Goal: Task Accomplishment & Management: Use online tool/utility

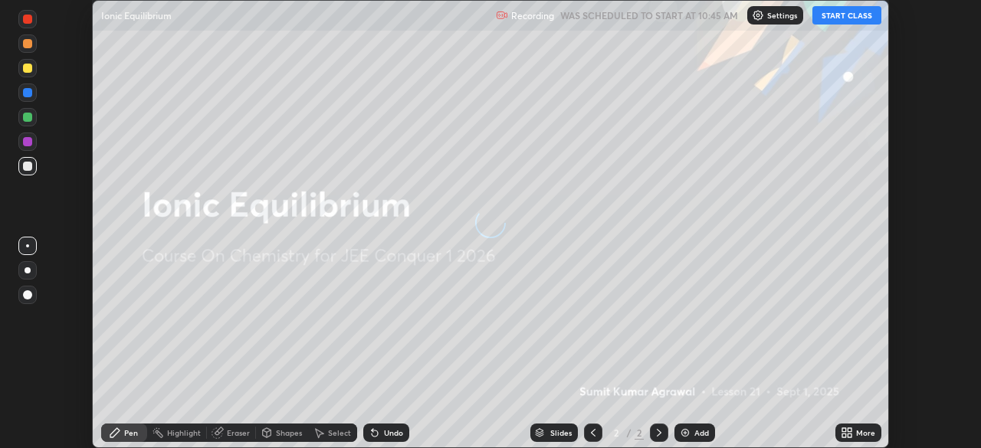
scroll to position [448, 980]
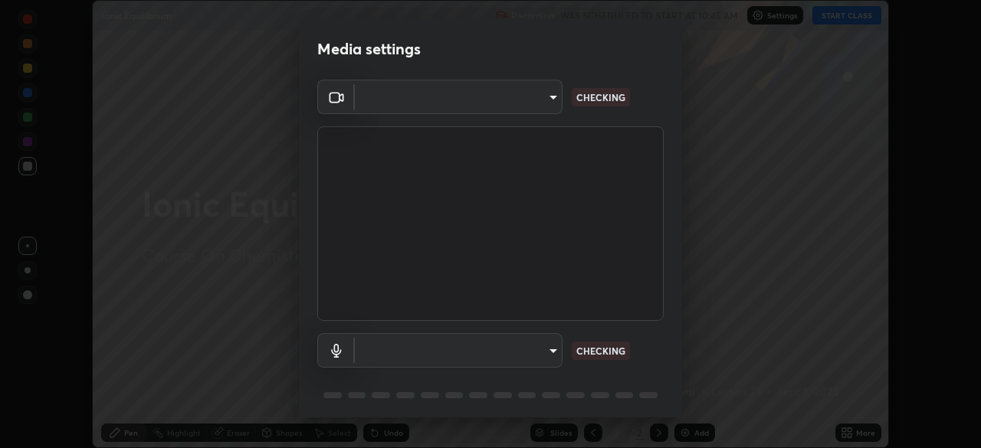
type input "ffb915138f5094fbba49c7dcbdc0b3377f3315ea980a35094b33733fc21d282d"
click at [536, 347] on body "Erase all Ionic Equilibrium Recording WAS SCHEDULED TO START AT 10:45 AM Settin…" at bounding box center [490, 224] width 981 height 448
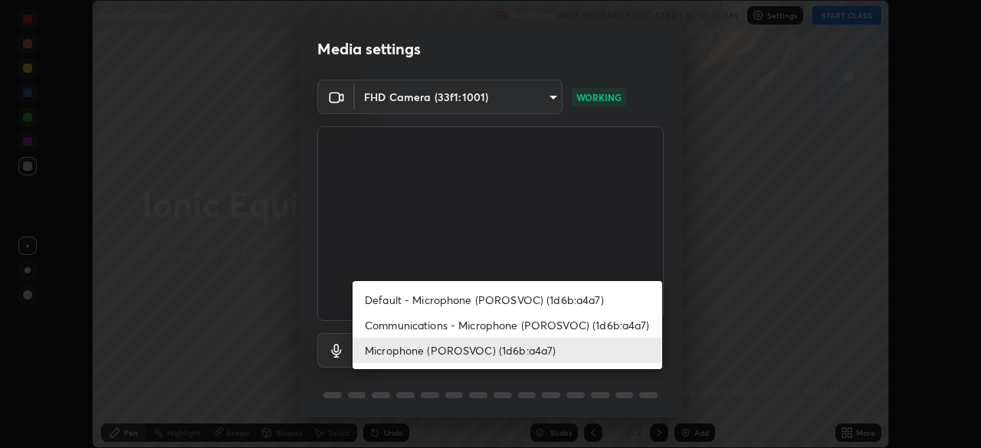
click at [494, 321] on li "Communications - Microphone (POROSVOC) (1d6b:a4a7)" at bounding box center [508, 325] width 310 height 25
type input "communications"
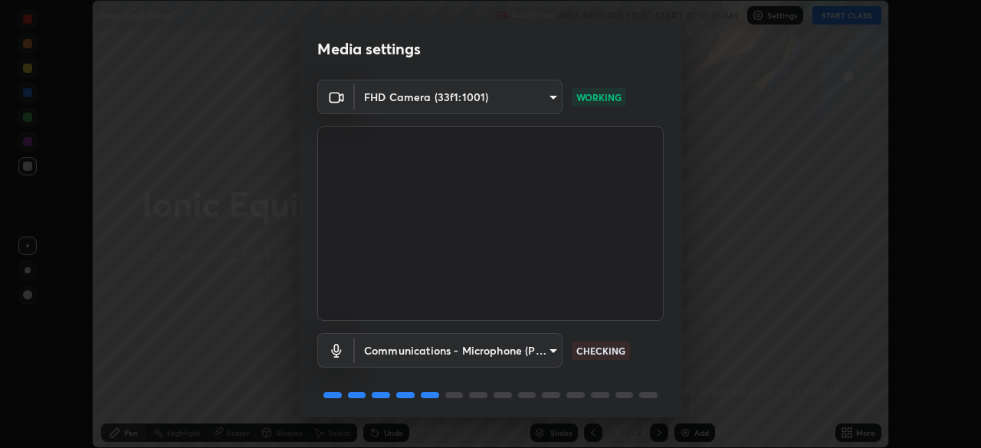
scroll to position [54, 0]
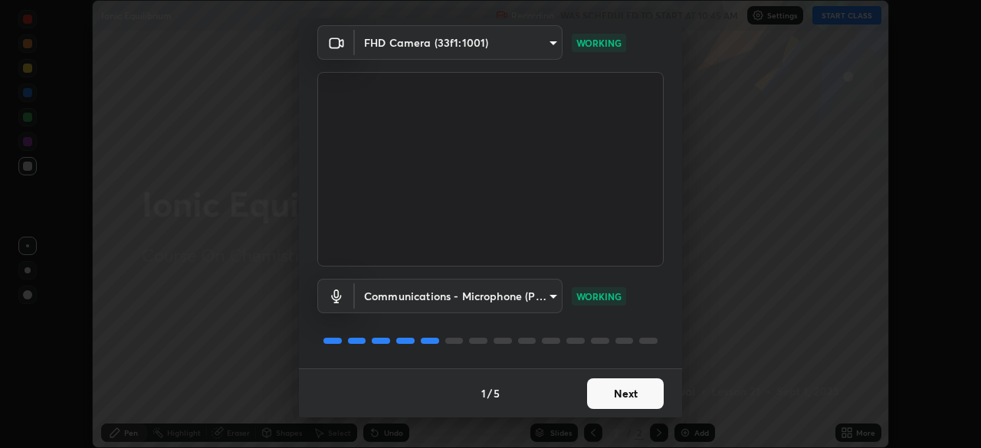
click at [606, 391] on button "Next" at bounding box center [625, 394] width 77 height 31
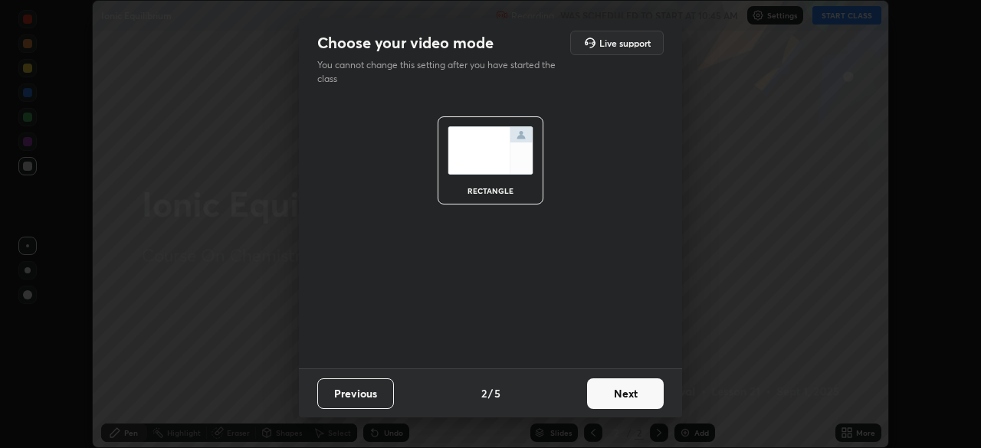
click at [610, 395] on button "Next" at bounding box center [625, 394] width 77 height 31
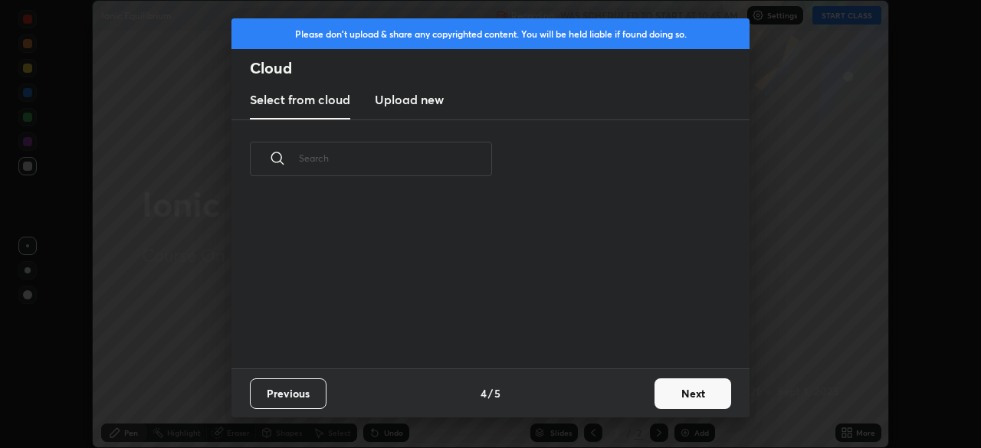
click at [687, 392] on button "Next" at bounding box center [692, 394] width 77 height 31
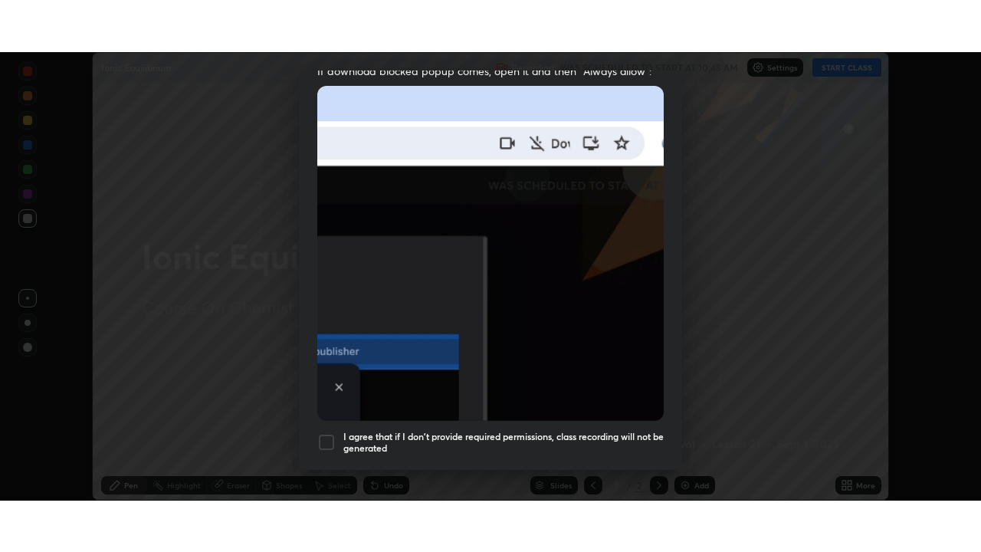
scroll to position [367, 0]
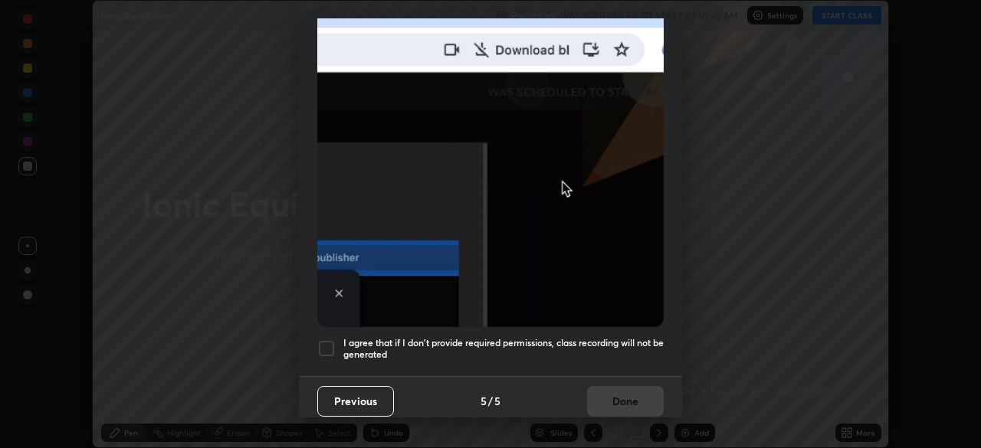
click at [324, 339] on div at bounding box center [326, 348] width 18 height 18
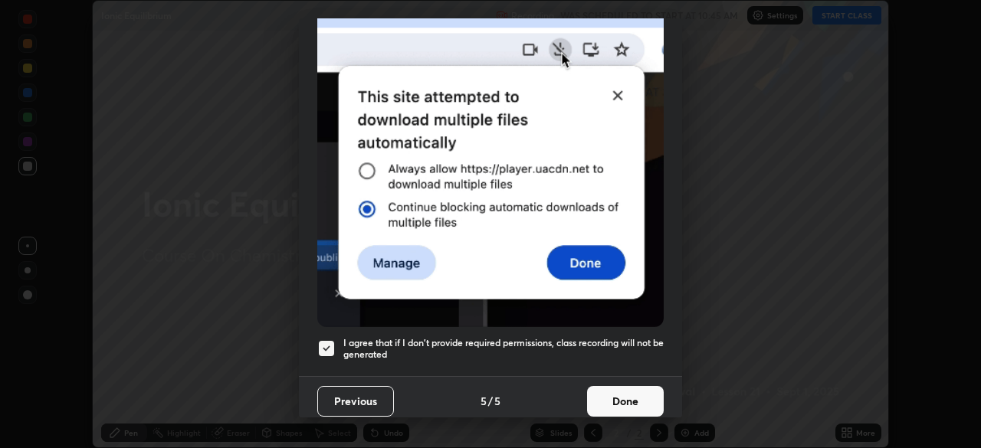
click at [611, 389] on button "Done" at bounding box center [625, 401] width 77 height 31
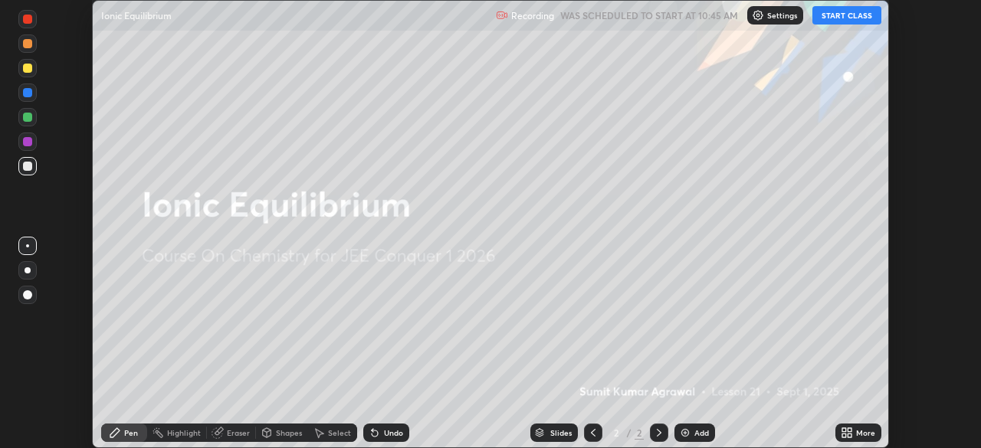
click at [842, 15] on button "START CLASS" at bounding box center [846, 15] width 69 height 18
click at [855, 433] on div "More" at bounding box center [858, 433] width 46 height 18
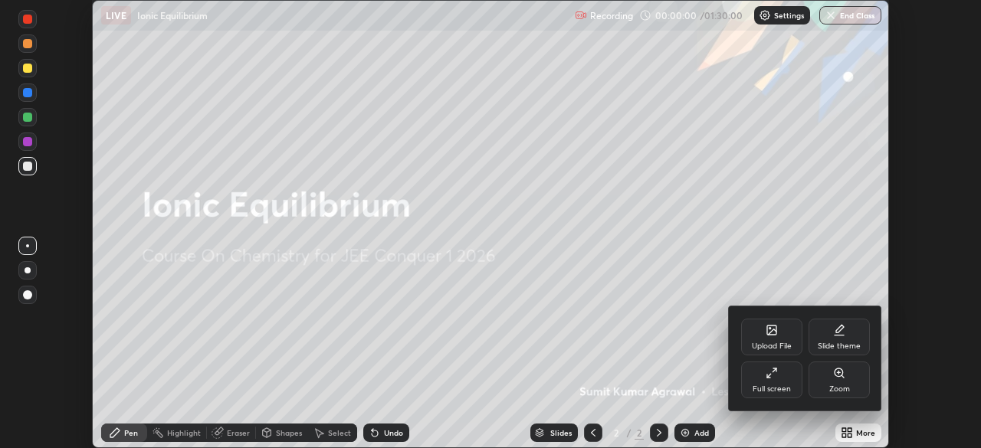
click at [769, 376] on icon at bounding box center [772, 373] width 12 height 12
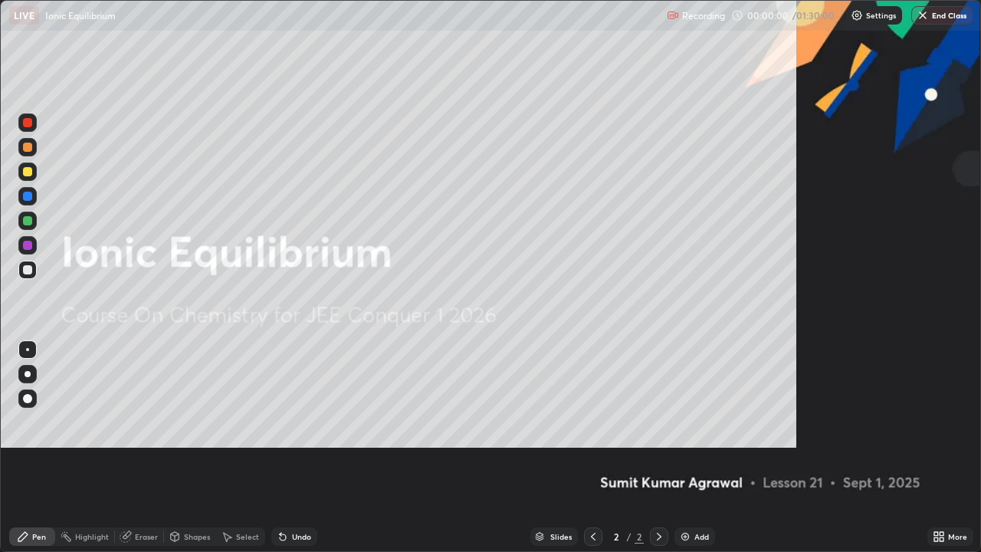
scroll to position [552, 981]
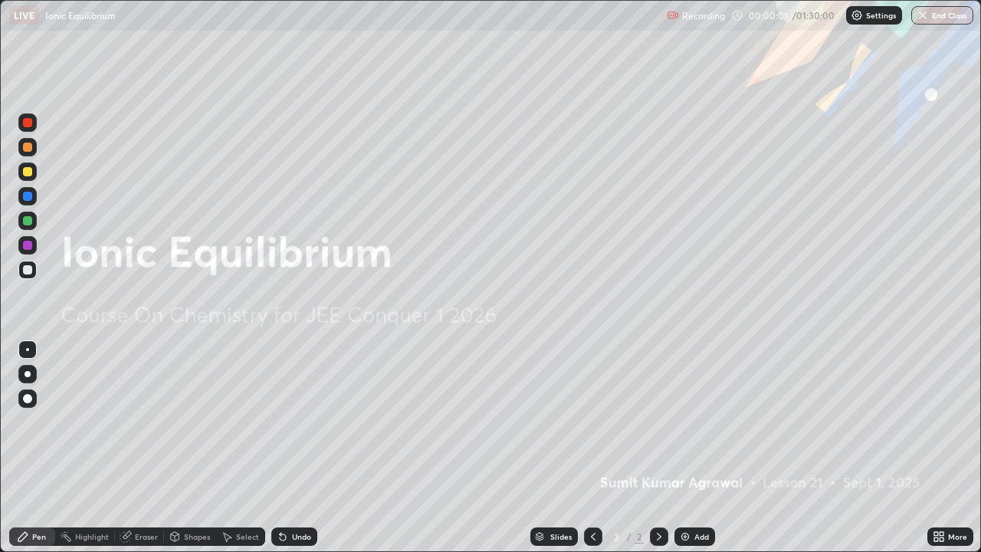
click at [700, 448] on div "Add" at bounding box center [701, 537] width 15 height 8
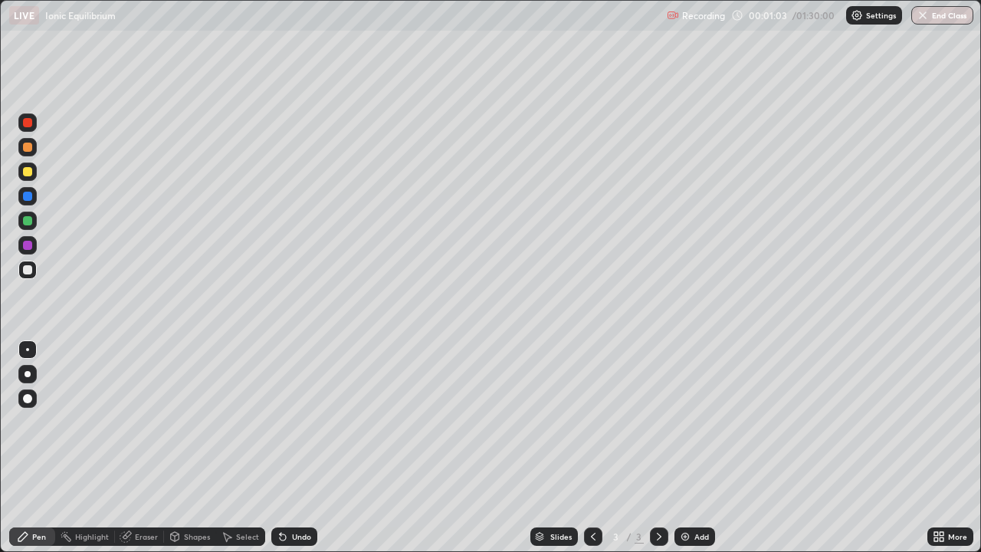
click at [308, 448] on div "Undo" at bounding box center [294, 536] width 46 height 18
click at [301, 448] on div "Undo" at bounding box center [301, 537] width 19 height 8
click at [315, 448] on div "Undo" at bounding box center [294, 536] width 46 height 18
click at [300, 448] on div "Undo" at bounding box center [294, 536] width 46 height 18
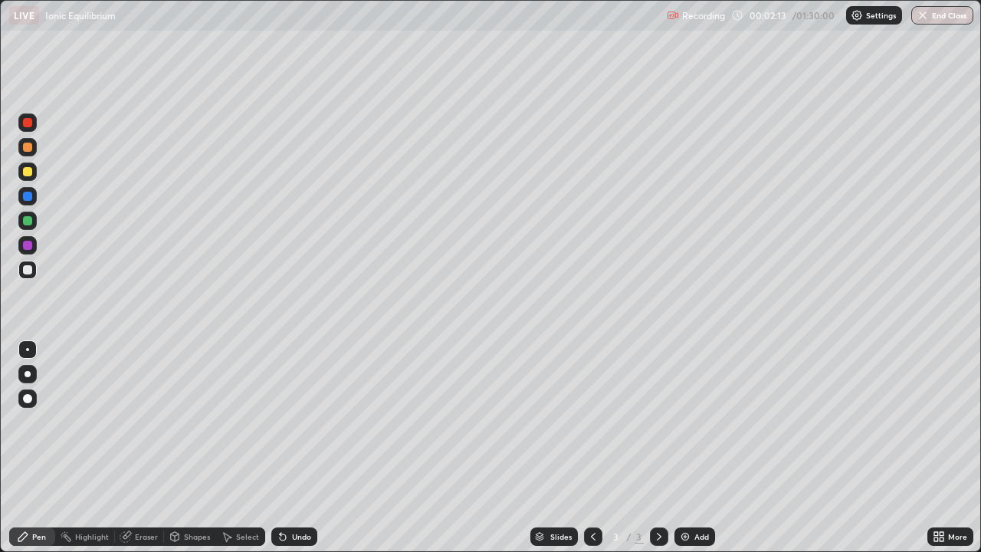
click at [300, 448] on div "Undo" at bounding box center [301, 537] width 19 height 8
click at [299, 448] on div "Undo" at bounding box center [301, 537] width 19 height 8
click at [295, 448] on div "Undo" at bounding box center [301, 537] width 19 height 8
click at [694, 448] on div "Add" at bounding box center [701, 537] width 15 height 8
click at [310, 448] on div "Undo" at bounding box center [294, 536] width 46 height 18
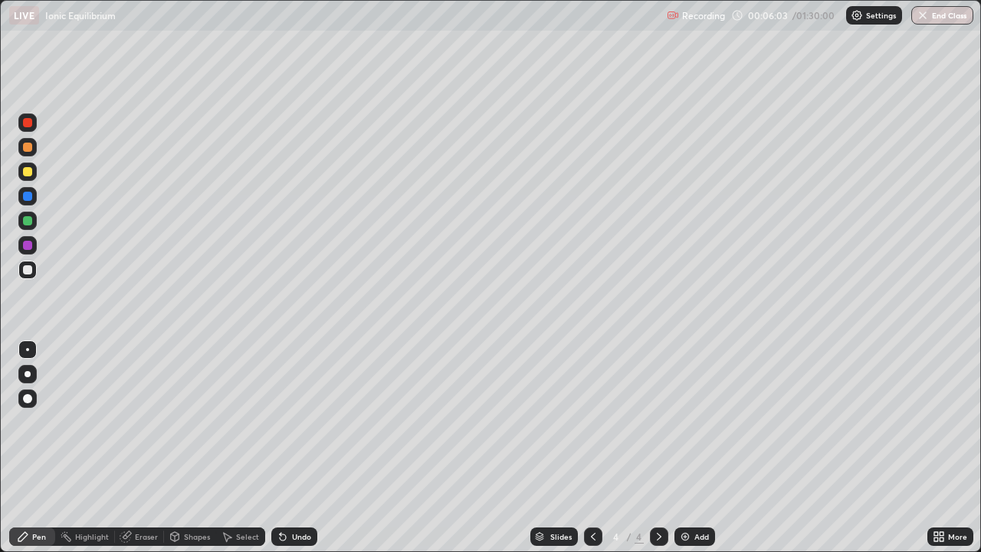
click at [298, 448] on div "Undo" at bounding box center [301, 537] width 19 height 8
click at [297, 448] on div "Undo" at bounding box center [294, 536] width 46 height 18
click at [690, 448] on div "Add" at bounding box center [694, 536] width 41 height 18
click at [293, 448] on div "Undo" at bounding box center [301, 537] width 19 height 8
click at [300, 448] on div "Undo" at bounding box center [301, 537] width 19 height 8
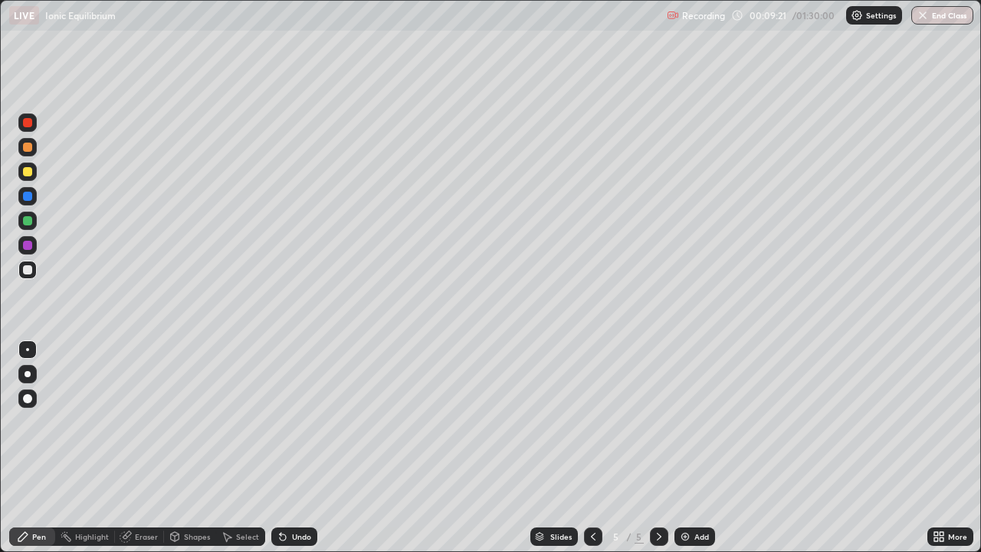
click at [298, 448] on div "Undo" at bounding box center [294, 536] width 46 height 18
click at [302, 448] on div "Undo" at bounding box center [301, 537] width 19 height 8
click at [304, 448] on div "Undo" at bounding box center [294, 536] width 46 height 18
click at [304, 448] on div "Undo" at bounding box center [301, 537] width 19 height 8
click at [305, 448] on div "Undo" at bounding box center [294, 536] width 46 height 18
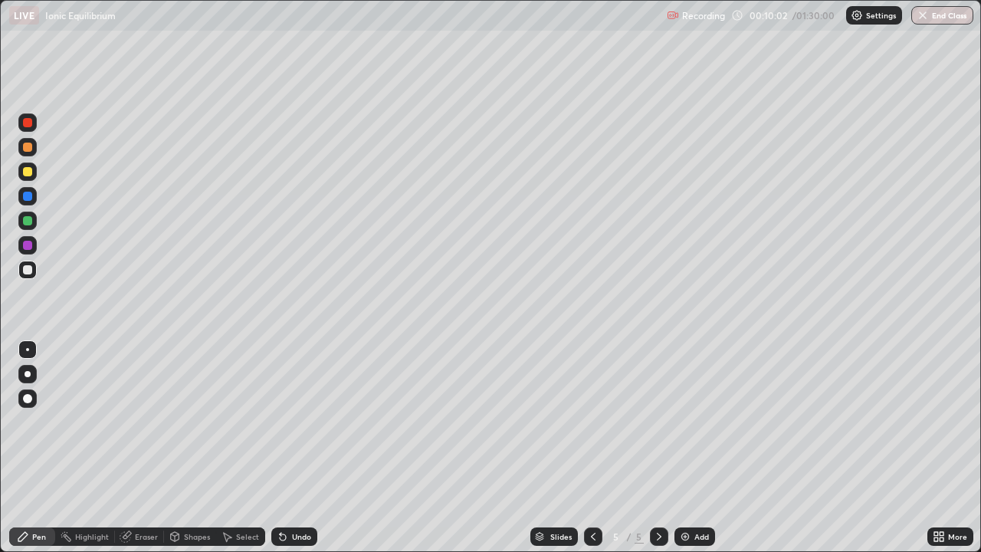
click at [303, 448] on div "Undo" at bounding box center [294, 536] width 46 height 18
click at [302, 448] on div "Undo" at bounding box center [294, 536] width 46 height 18
click at [300, 448] on div "Undo" at bounding box center [301, 537] width 19 height 8
click at [307, 448] on div "Undo" at bounding box center [301, 537] width 19 height 8
click at [307, 448] on div "Undo" at bounding box center [294, 536] width 46 height 18
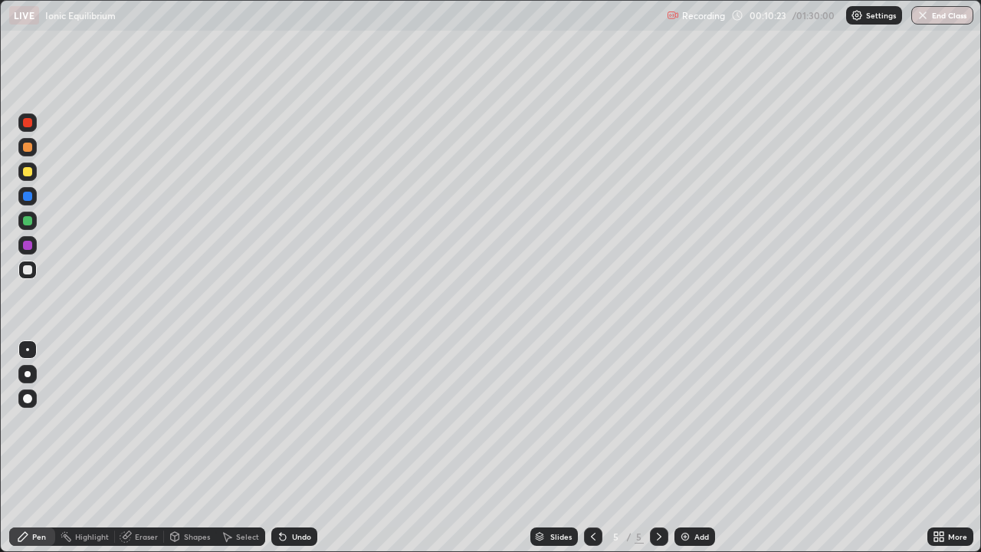
click at [309, 448] on div "Undo" at bounding box center [294, 536] width 46 height 18
click at [592, 448] on icon at bounding box center [593, 536] width 12 height 12
click at [658, 448] on icon at bounding box center [659, 536] width 12 height 12
click at [705, 448] on div "Add" at bounding box center [701, 537] width 15 height 8
click at [290, 448] on div "Undo" at bounding box center [294, 536] width 46 height 18
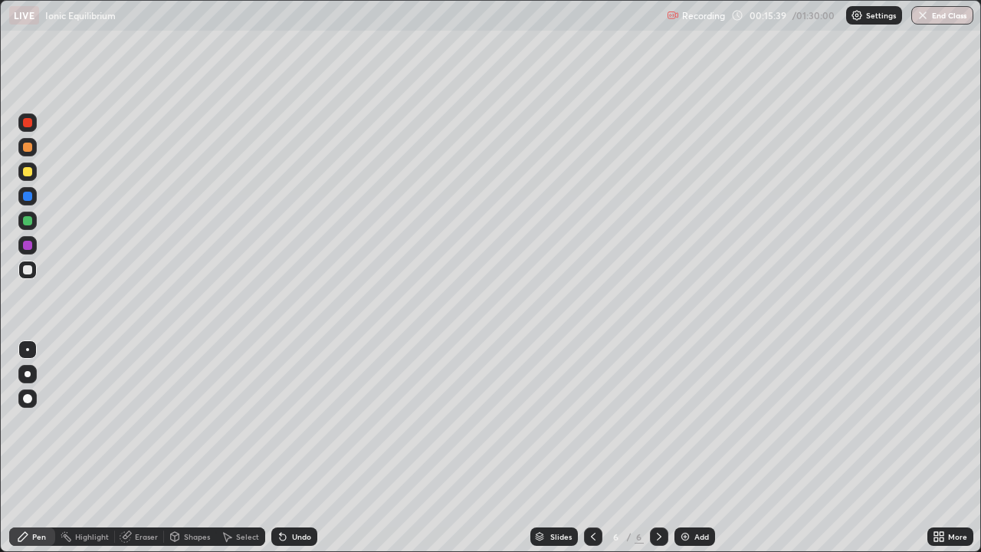
click at [287, 448] on div "Undo" at bounding box center [294, 536] width 46 height 18
click at [294, 448] on div "Undo" at bounding box center [301, 537] width 19 height 8
click at [290, 448] on div "Undo" at bounding box center [294, 536] width 46 height 18
click at [694, 448] on div "Add" at bounding box center [701, 537] width 15 height 8
click at [299, 448] on div "Undo" at bounding box center [301, 537] width 19 height 8
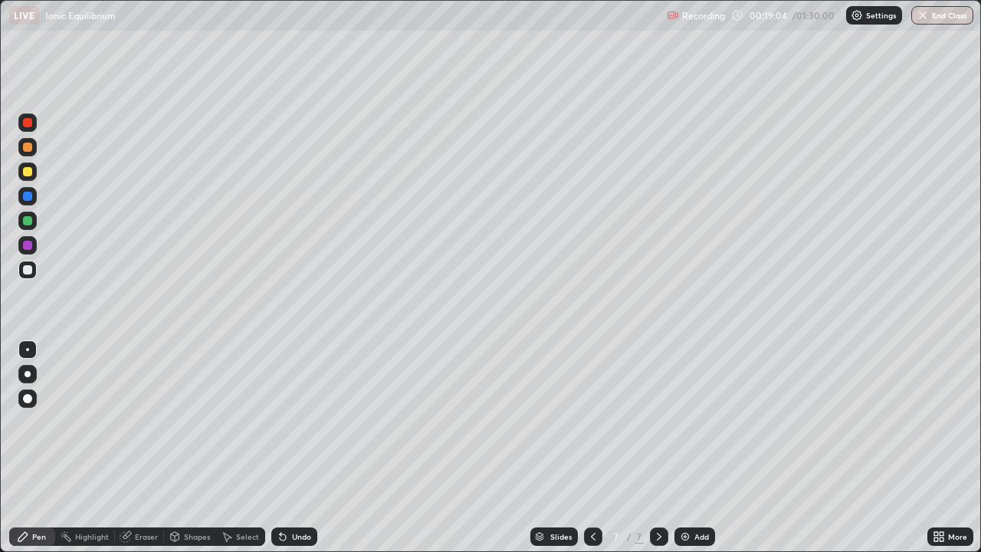
click at [299, 448] on div "Undo" at bounding box center [301, 537] width 19 height 8
click at [284, 448] on icon at bounding box center [283, 536] width 12 height 12
click at [292, 448] on div "Undo" at bounding box center [301, 537] width 19 height 8
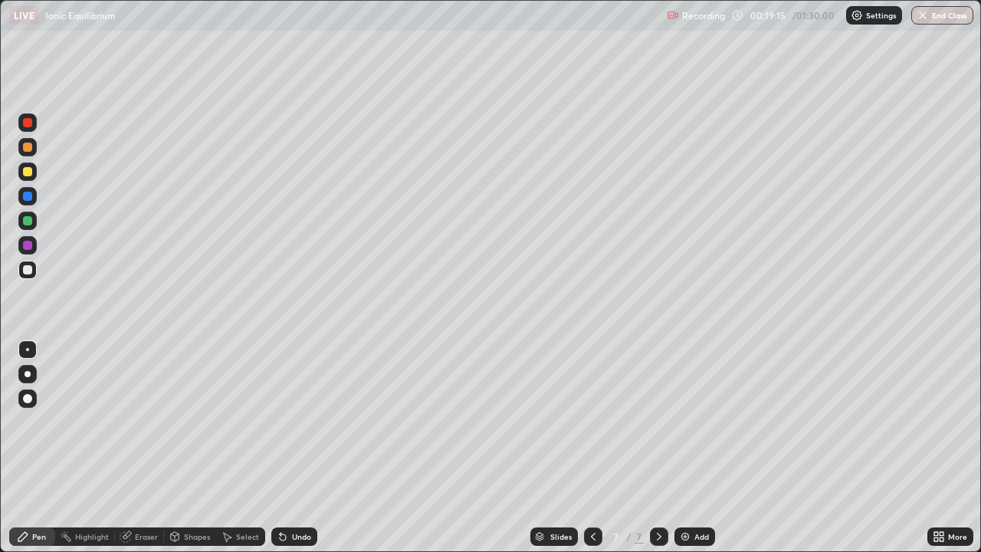
click at [289, 448] on div "Undo" at bounding box center [294, 536] width 46 height 18
click at [287, 448] on div "Undo" at bounding box center [294, 536] width 46 height 18
click at [280, 448] on icon at bounding box center [281, 534] width 2 height 2
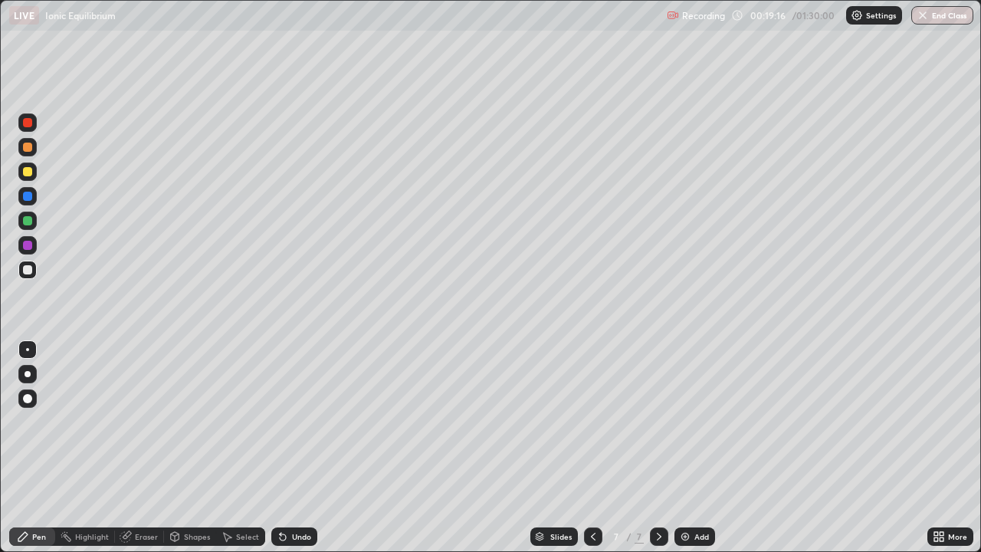
click at [280, 448] on icon at bounding box center [281, 534] width 2 height 2
click at [280, 448] on icon at bounding box center [283, 536] width 12 height 12
click at [280, 448] on icon at bounding box center [281, 534] width 2 height 2
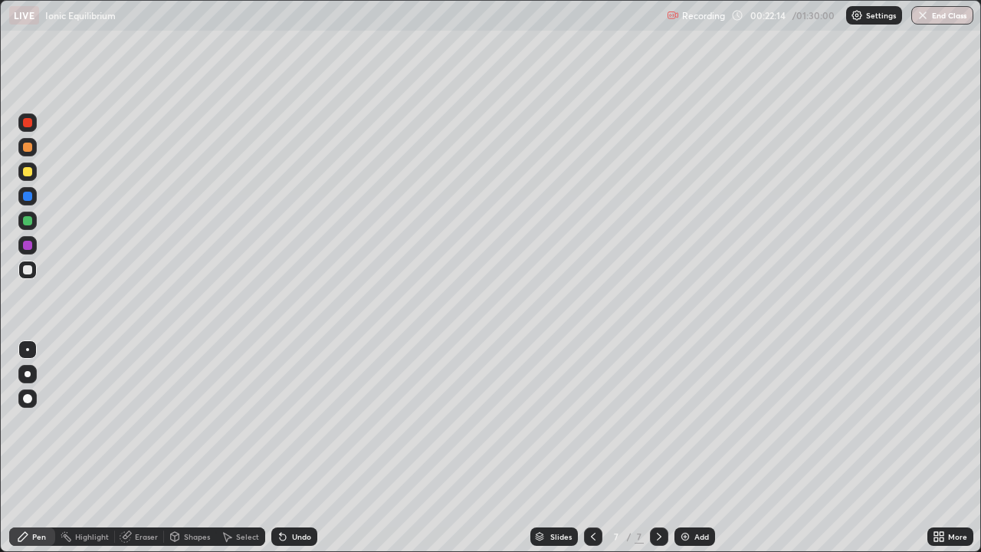
click at [143, 448] on div "Eraser" at bounding box center [146, 537] width 23 height 8
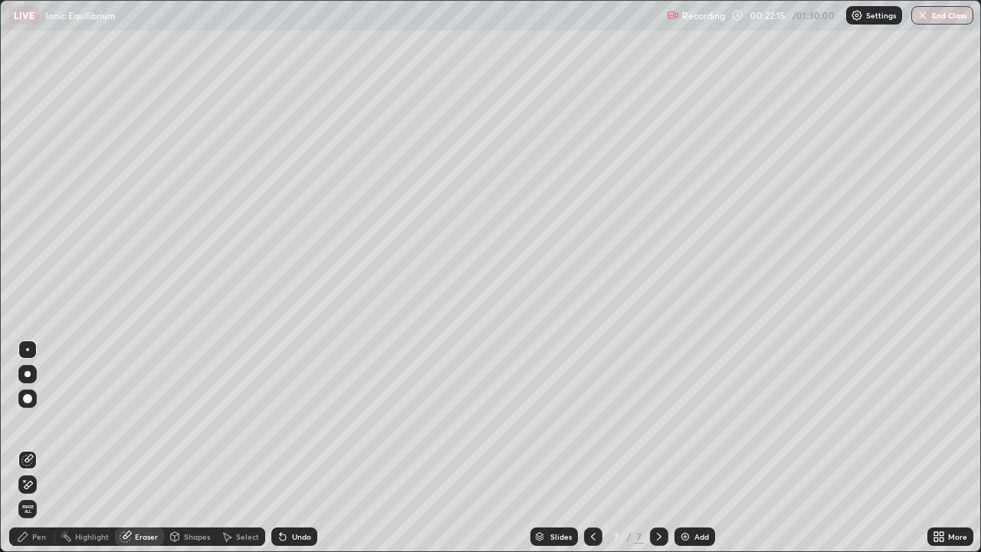
click at [34, 448] on div "Pen" at bounding box center [39, 537] width 14 height 8
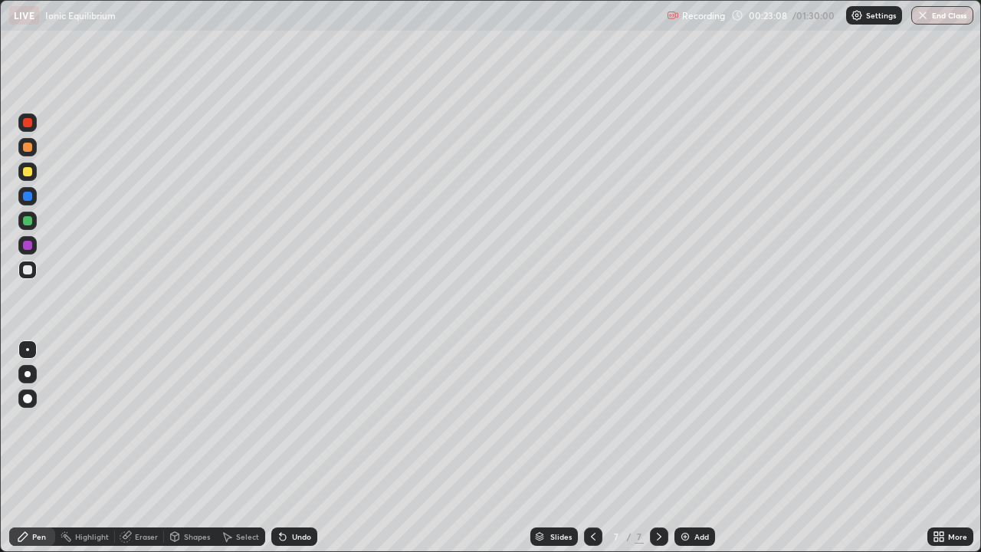
click at [303, 448] on div "Undo" at bounding box center [301, 537] width 19 height 8
click at [694, 448] on div "Add" at bounding box center [701, 537] width 15 height 8
click at [309, 448] on div "Undo" at bounding box center [294, 536] width 46 height 18
click at [308, 448] on div "Undo" at bounding box center [294, 536] width 46 height 18
click at [441, 448] on div "Slides 8 / 8 Add" at bounding box center [622, 536] width 610 height 31
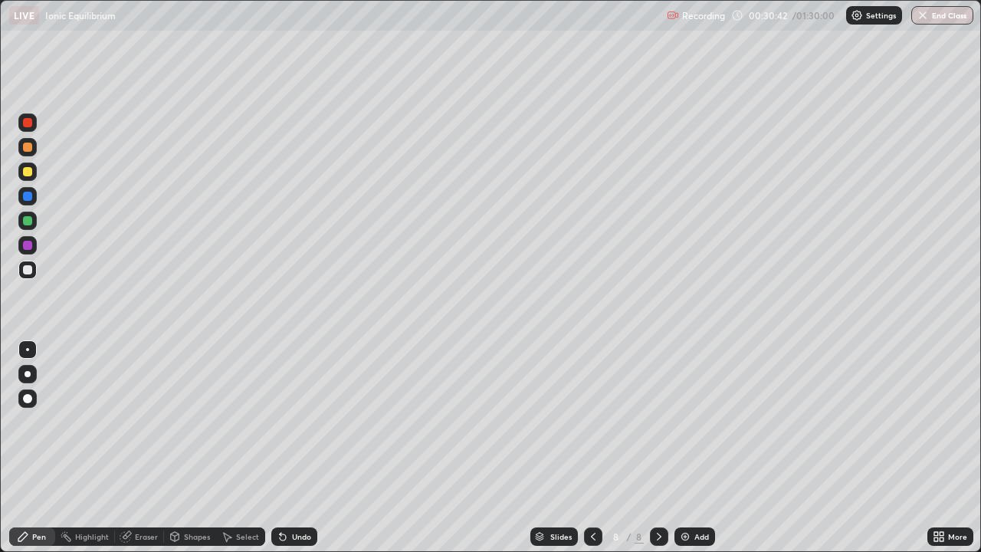
click at [686, 448] on img at bounding box center [685, 536] width 12 height 12
click at [682, 448] on img at bounding box center [685, 536] width 12 height 12
click at [302, 448] on div "Undo" at bounding box center [301, 537] width 19 height 8
click at [303, 448] on div "Undo" at bounding box center [294, 536] width 46 height 18
click at [308, 448] on div "Undo" at bounding box center [294, 536] width 46 height 18
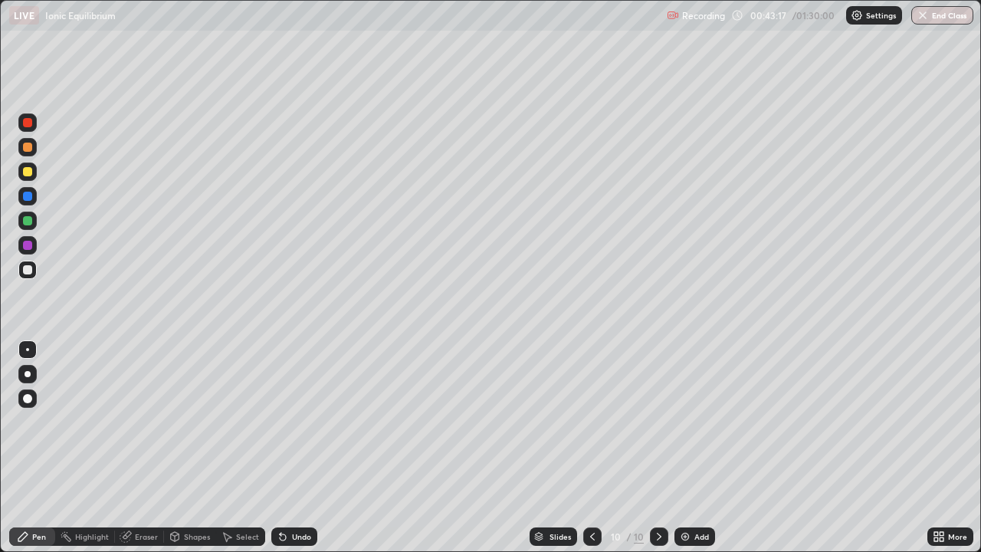
click at [298, 448] on div "Undo" at bounding box center [301, 537] width 19 height 8
click at [156, 448] on div "Eraser" at bounding box center [139, 536] width 49 height 18
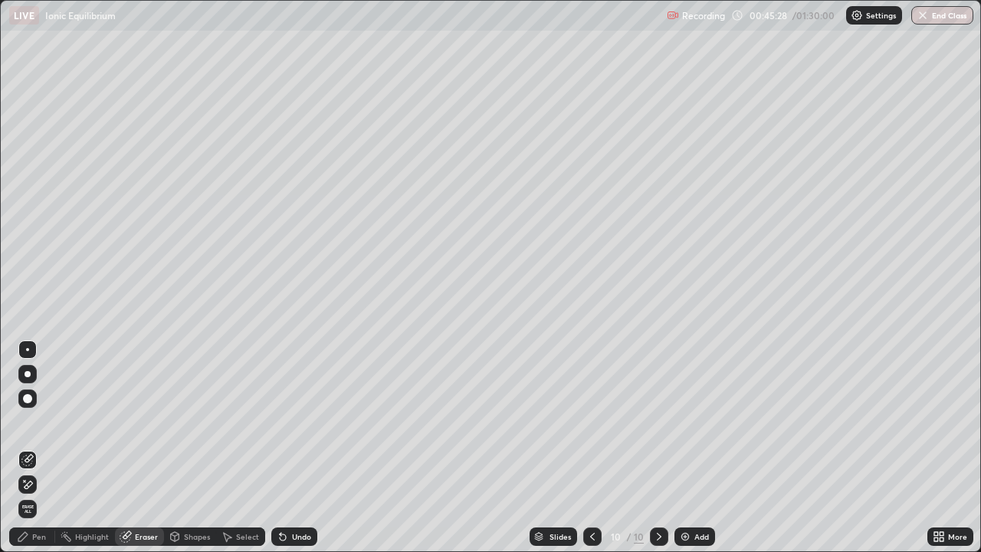
click at [53, 448] on div "Pen" at bounding box center [32, 536] width 46 height 18
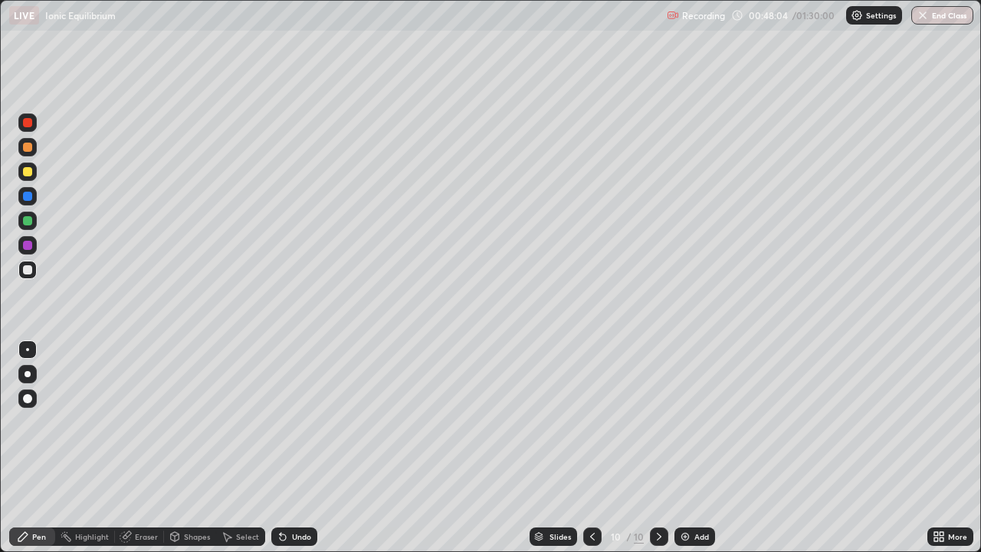
click at [700, 448] on div "Add" at bounding box center [694, 536] width 41 height 18
click at [287, 448] on icon at bounding box center [283, 536] width 12 height 12
click at [684, 448] on img at bounding box center [685, 536] width 12 height 12
click at [292, 448] on div "Undo" at bounding box center [301, 537] width 19 height 8
click at [294, 448] on div "Undo" at bounding box center [301, 537] width 19 height 8
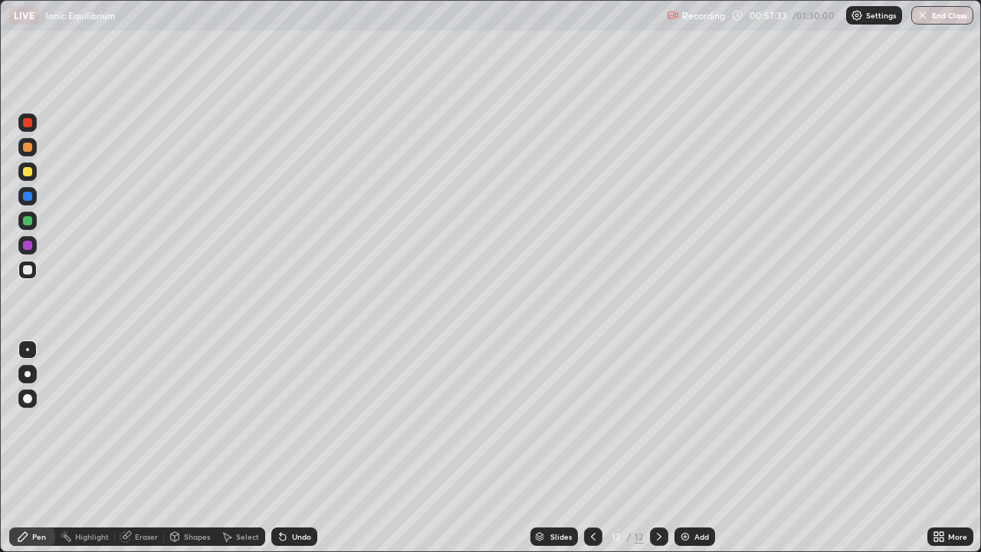
click at [587, 448] on icon at bounding box center [593, 536] width 12 height 12
click at [592, 448] on icon at bounding box center [593, 536] width 12 height 12
click at [653, 448] on icon at bounding box center [659, 536] width 12 height 12
click at [657, 448] on icon at bounding box center [659, 536] width 12 height 12
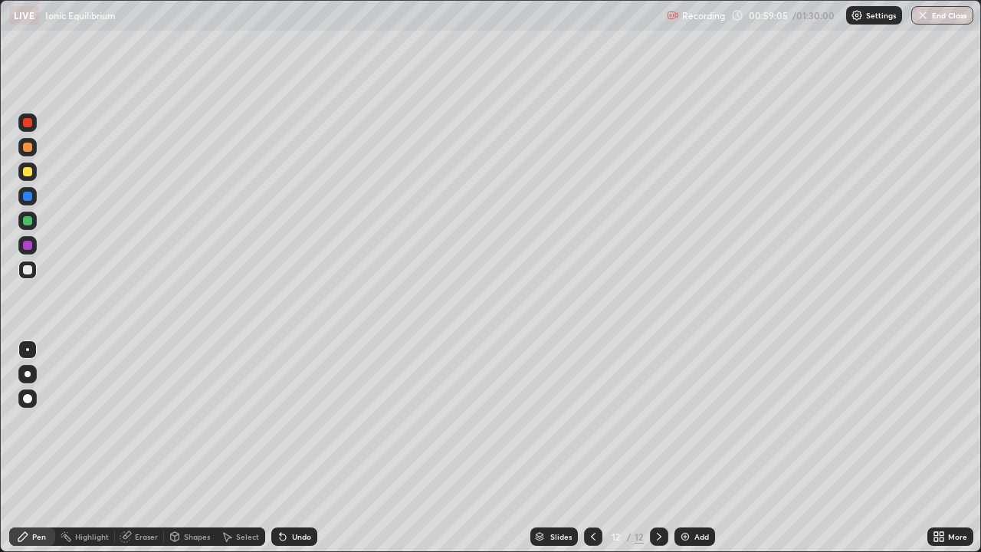
click at [302, 448] on div "Undo" at bounding box center [301, 537] width 19 height 8
click at [303, 448] on div "Undo" at bounding box center [301, 537] width 19 height 8
click at [297, 448] on div "Undo" at bounding box center [301, 537] width 19 height 8
click at [585, 448] on div at bounding box center [593, 536] width 18 height 18
click at [658, 448] on icon at bounding box center [659, 536] width 12 height 12
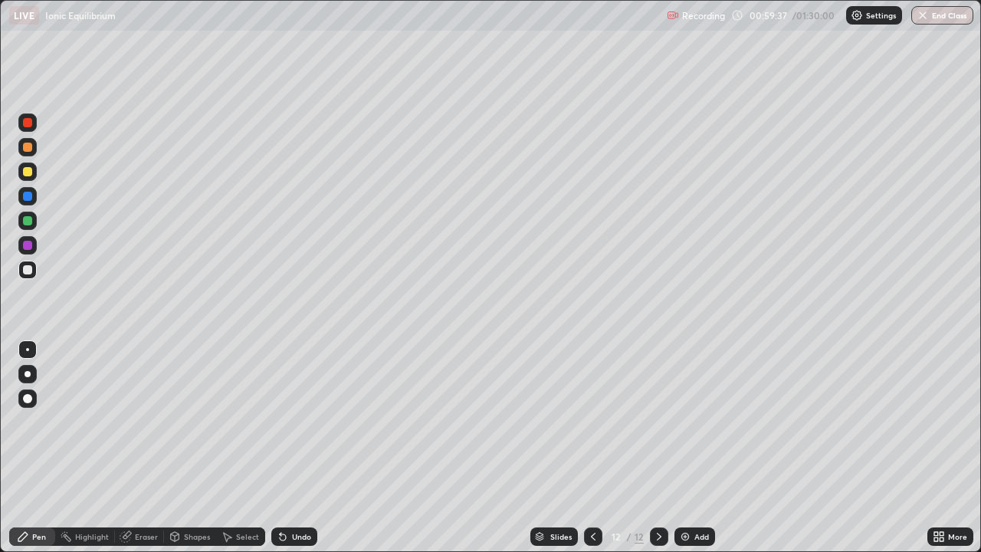
click at [296, 448] on div "Undo" at bounding box center [294, 536] width 46 height 18
click at [287, 448] on div "Undo" at bounding box center [294, 536] width 46 height 18
click at [592, 448] on icon at bounding box center [593, 536] width 12 height 12
click at [657, 448] on icon at bounding box center [659, 536] width 12 height 12
click at [693, 448] on div "Add" at bounding box center [694, 536] width 41 height 18
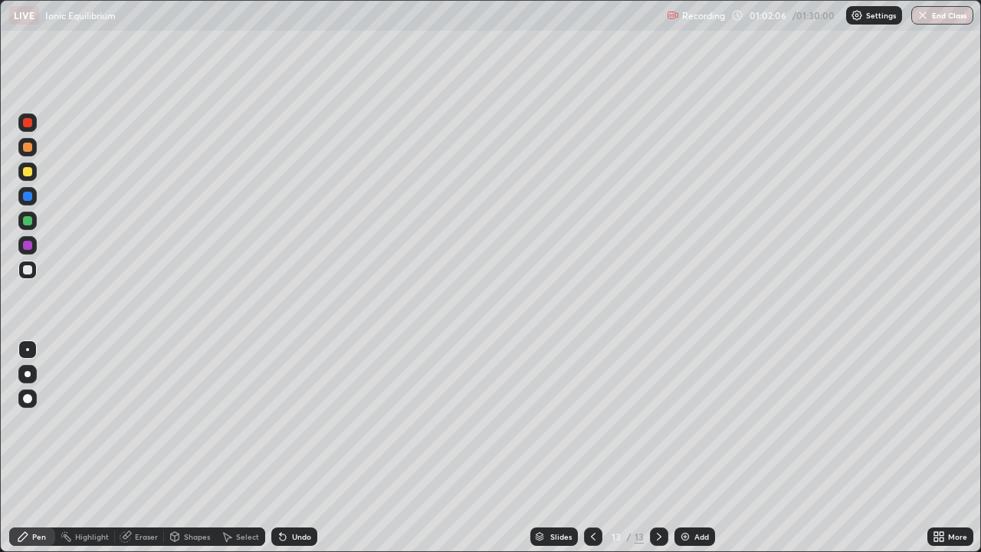
click at [294, 448] on div "Undo" at bounding box center [301, 537] width 19 height 8
click at [293, 448] on div "Undo" at bounding box center [301, 537] width 19 height 8
click at [297, 448] on div "Undo" at bounding box center [301, 537] width 19 height 8
click at [687, 448] on img at bounding box center [685, 536] width 12 height 12
click at [292, 448] on div "Undo" at bounding box center [301, 537] width 19 height 8
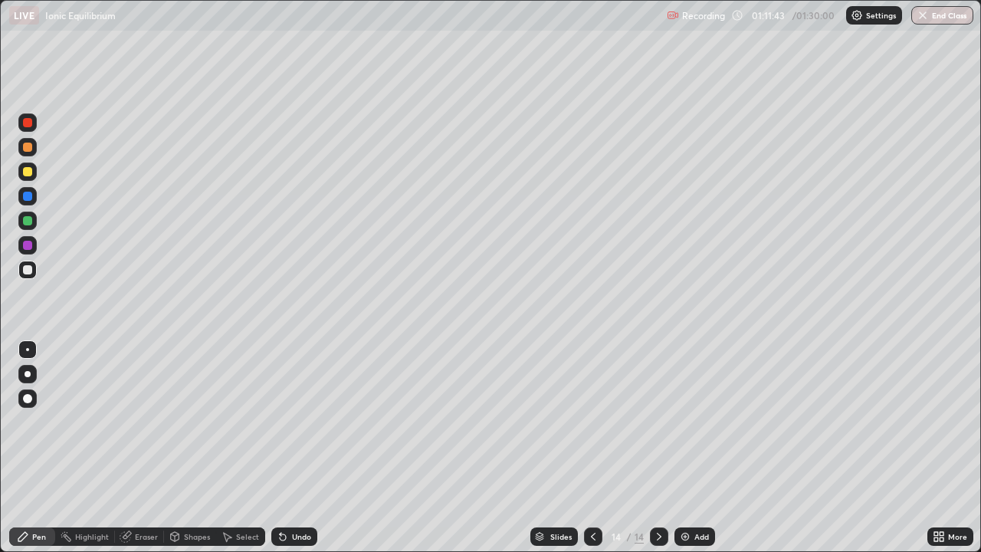
click at [684, 448] on img at bounding box center [685, 536] width 12 height 12
click at [596, 448] on div at bounding box center [593, 536] width 18 height 18
click at [659, 448] on icon at bounding box center [659, 537] width 5 height 8
click at [596, 448] on div at bounding box center [593, 536] width 18 height 18
click at [657, 448] on icon at bounding box center [659, 536] width 12 height 12
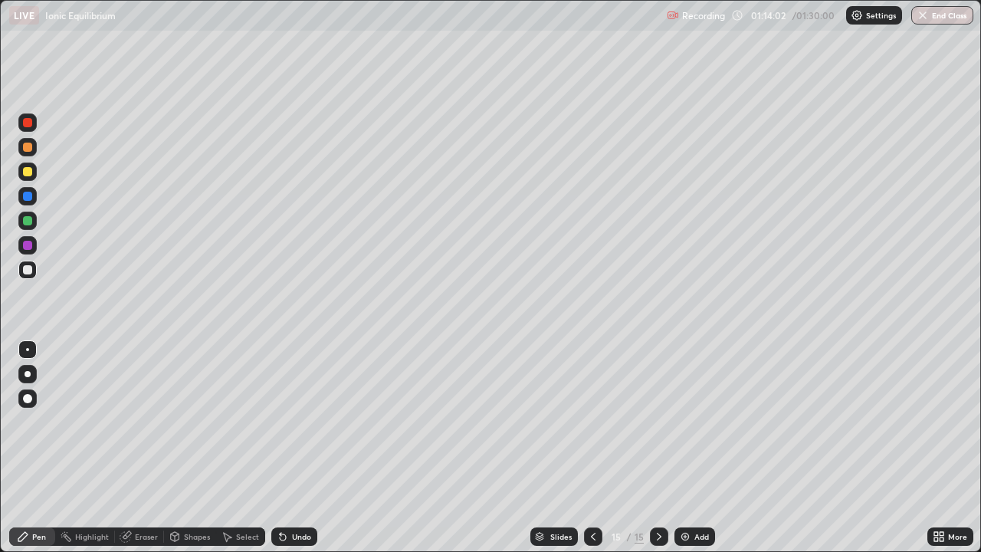
click at [587, 448] on icon at bounding box center [593, 536] width 12 height 12
click at [659, 448] on icon at bounding box center [659, 536] width 12 height 12
click at [692, 448] on div "Add" at bounding box center [694, 536] width 41 height 18
click at [592, 448] on icon at bounding box center [593, 536] width 12 height 12
click at [590, 448] on icon at bounding box center [593, 536] width 12 height 12
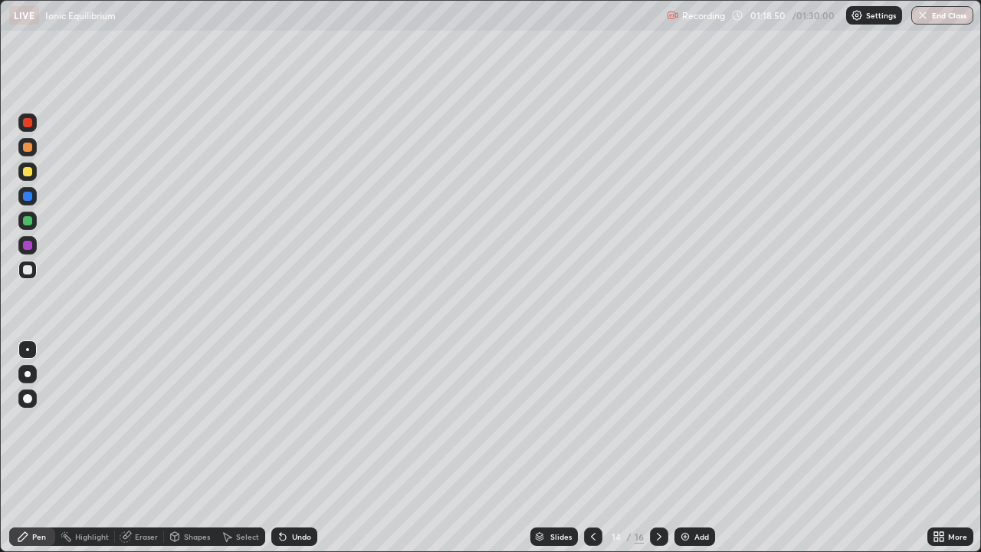
click at [659, 448] on icon at bounding box center [659, 536] width 12 height 12
click at [657, 448] on icon at bounding box center [659, 536] width 12 height 12
click at [294, 448] on div "Undo" at bounding box center [294, 536] width 46 height 18
click at [297, 448] on div "Undo" at bounding box center [294, 536] width 46 height 18
click at [592, 448] on icon at bounding box center [593, 536] width 12 height 12
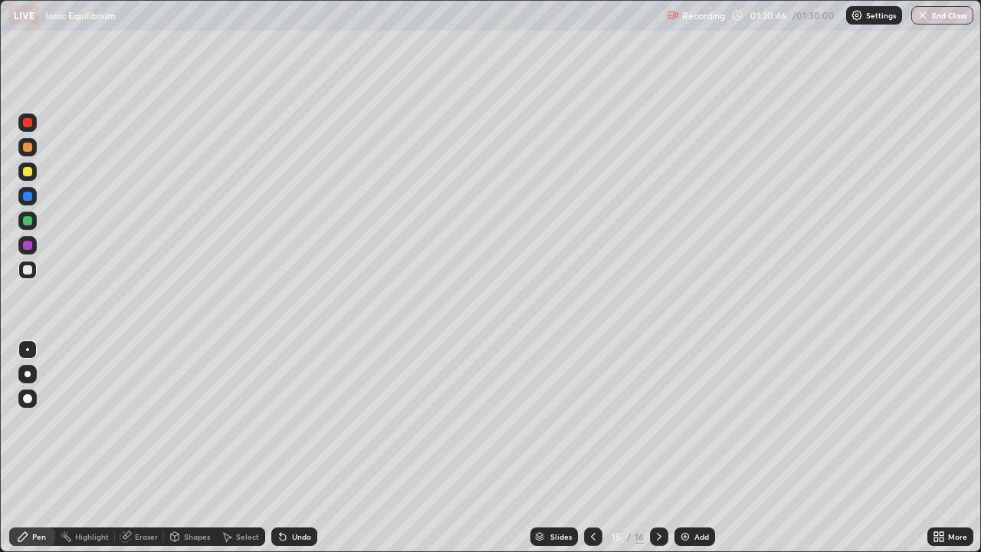
click at [592, 448] on icon at bounding box center [593, 536] width 12 height 12
click at [657, 448] on icon at bounding box center [659, 536] width 12 height 12
click at [662, 448] on icon at bounding box center [659, 536] width 12 height 12
click at [659, 448] on icon at bounding box center [659, 536] width 12 height 12
click at [657, 448] on icon at bounding box center [659, 536] width 12 height 12
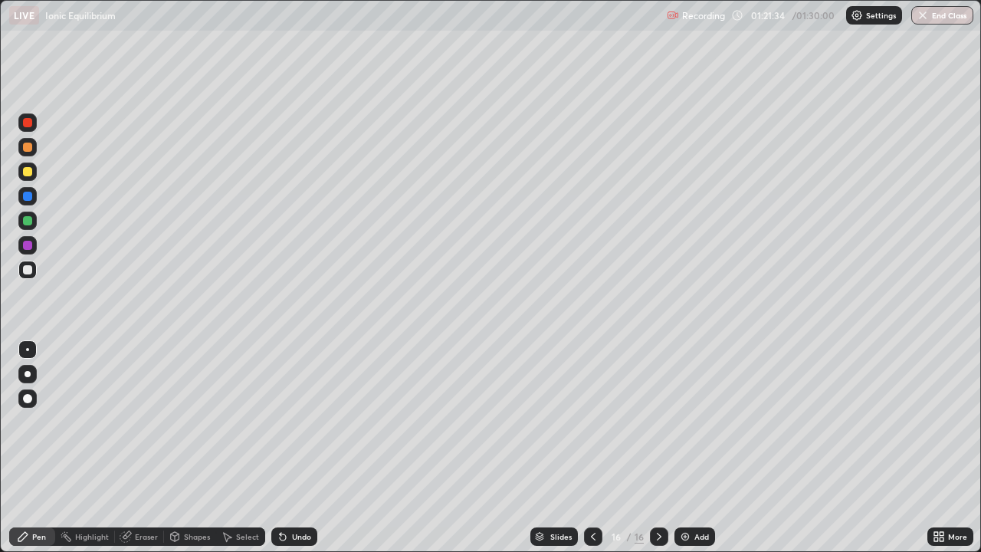
click at [591, 448] on icon at bounding box center [593, 537] width 5 height 8
click at [590, 448] on icon at bounding box center [593, 536] width 12 height 12
click at [657, 448] on icon at bounding box center [659, 536] width 12 height 12
click at [240, 448] on div "Select" at bounding box center [247, 537] width 23 height 8
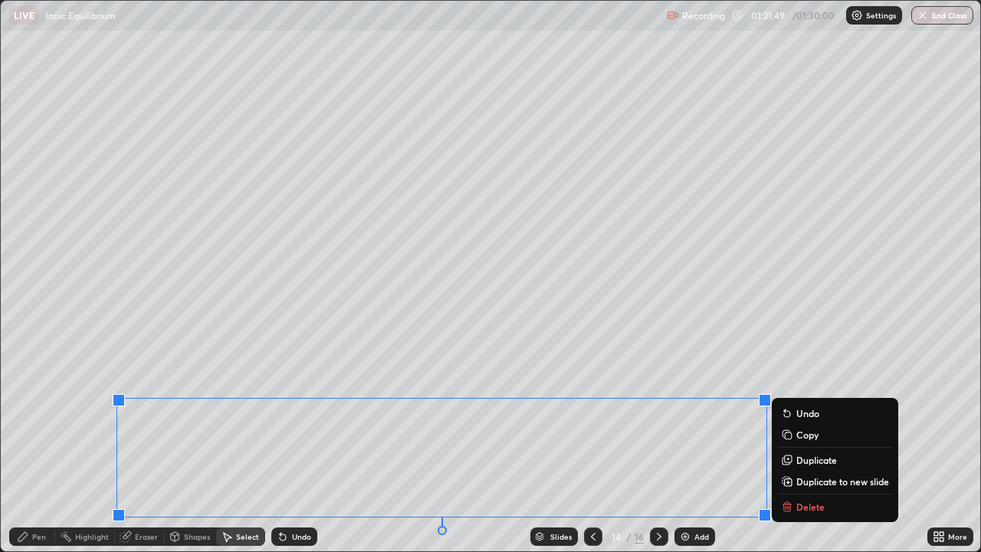
click at [809, 438] on p "Copy" at bounding box center [807, 434] width 22 height 12
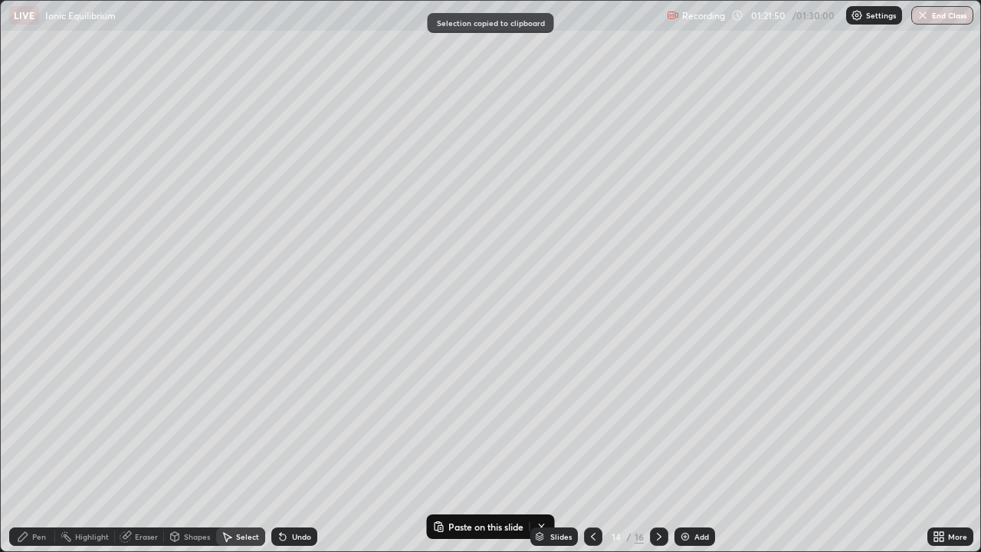
click at [655, 448] on icon at bounding box center [659, 536] width 12 height 12
click at [657, 448] on icon at bounding box center [659, 536] width 12 height 12
click at [692, 448] on div "Add" at bounding box center [694, 536] width 41 height 18
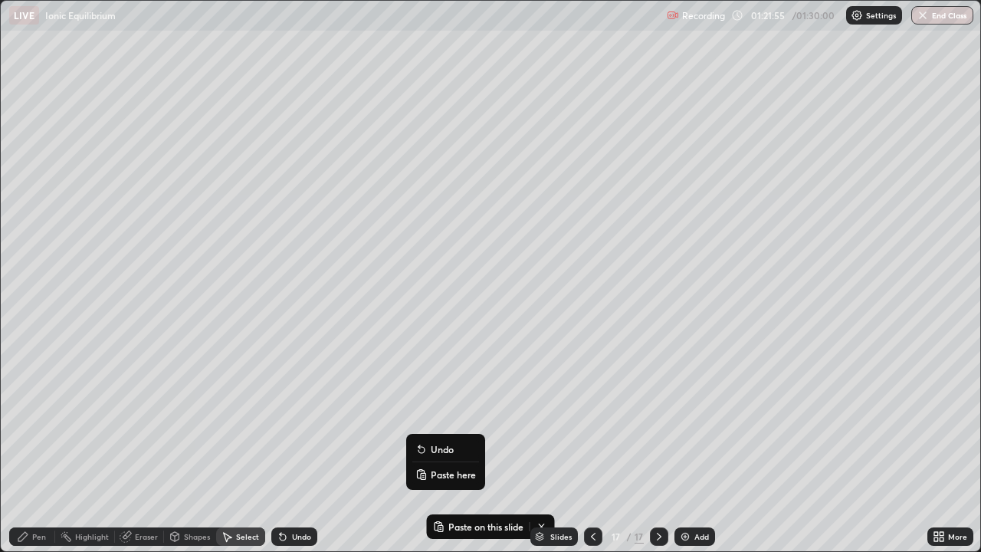
click at [445, 448] on p "Paste here" at bounding box center [453, 474] width 45 height 12
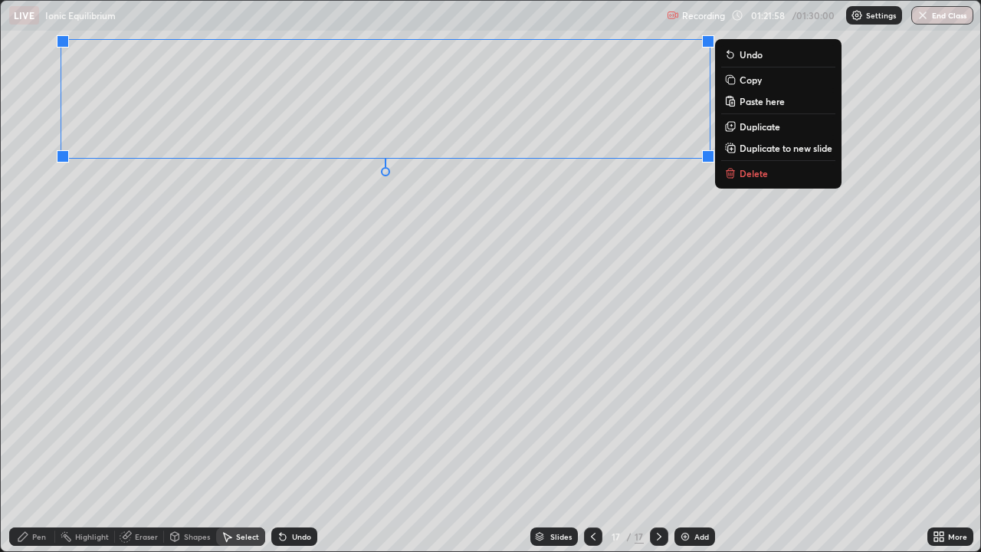
click at [142, 188] on div "0 ° Undo Copy Paste here Duplicate Duplicate to new slide Delete" at bounding box center [490, 276] width 979 height 550
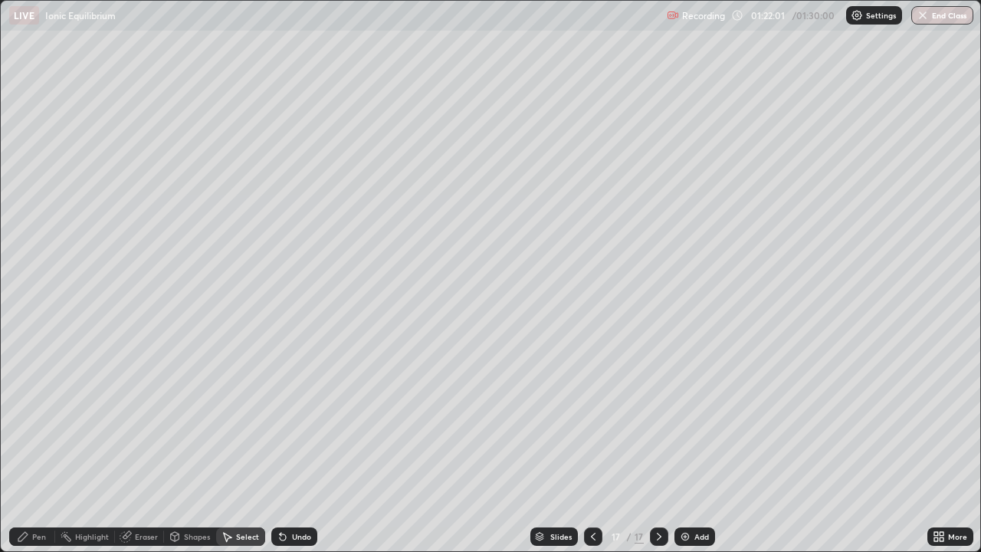
click at [38, 448] on div "Pen" at bounding box center [39, 537] width 14 height 8
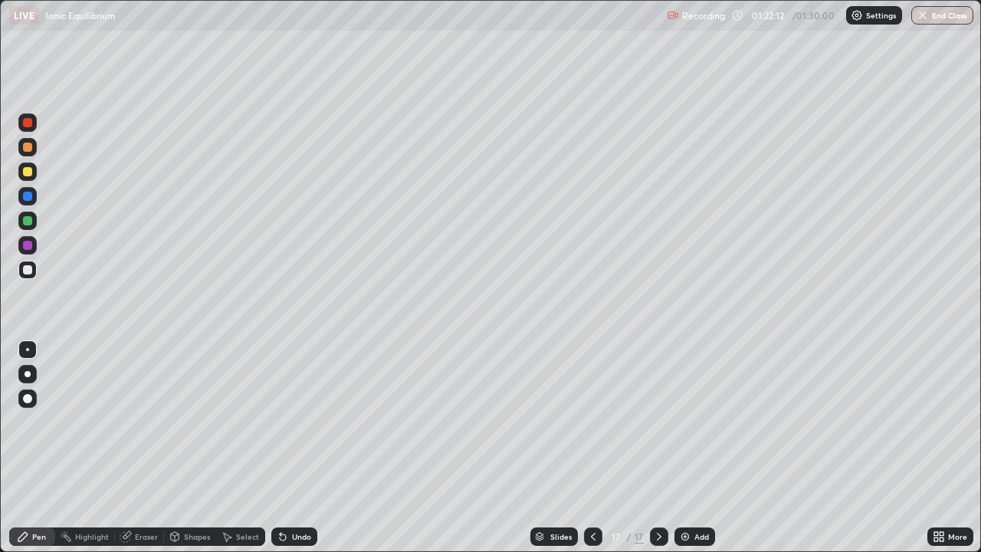
click at [302, 448] on div "Undo" at bounding box center [301, 537] width 19 height 8
click at [297, 448] on div "Undo" at bounding box center [301, 537] width 19 height 8
click at [289, 448] on div "Undo" at bounding box center [294, 536] width 46 height 18
click at [280, 448] on icon at bounding box center [283, 537] width 6 height 6
click at [592, 448] on icon at bounding box center [593, 536] width 12 height 12
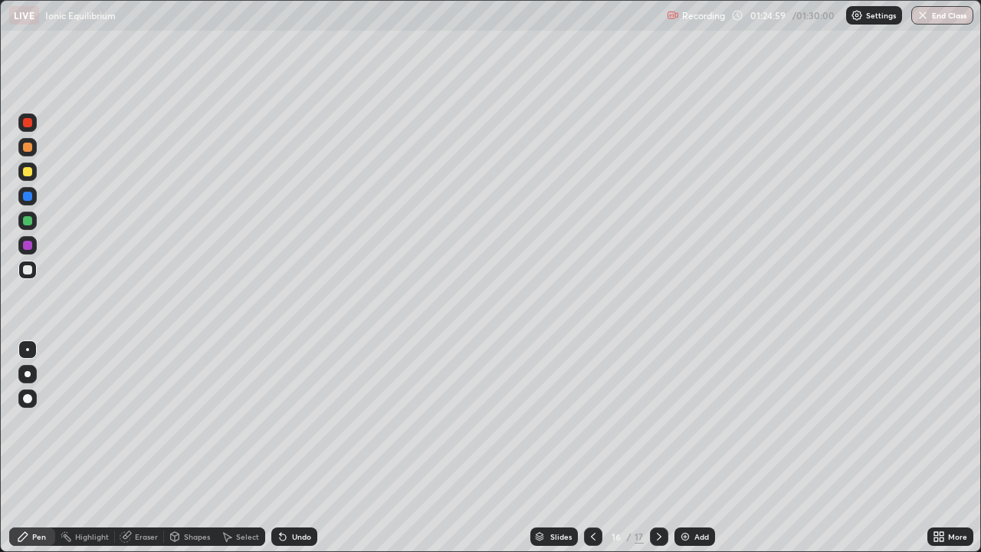
click at [592, 448] on icon at bounding box center [593, 536] width 12 height 12
click at [661, 448] on div at bounding box center [659, 536] width 18 height 18
click at [656, 448] on icon at bounding box center [659, 536] width 12 height 12
click at [142, 448] on div "Eraser" at bounding box center [146, 537] width 23 height 8
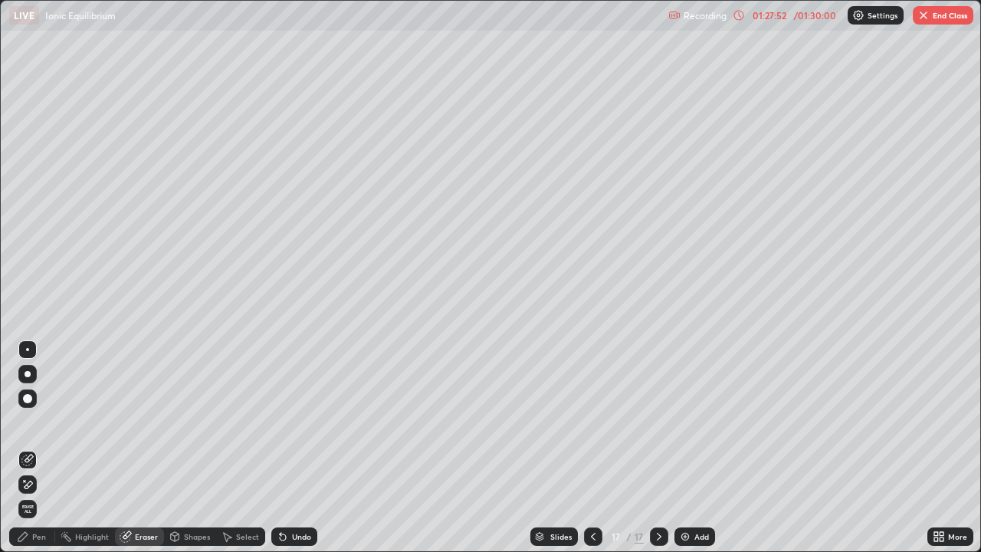
click at [31, 448] on div "Pen" at bounding box center [32, 536] width 46 height 18
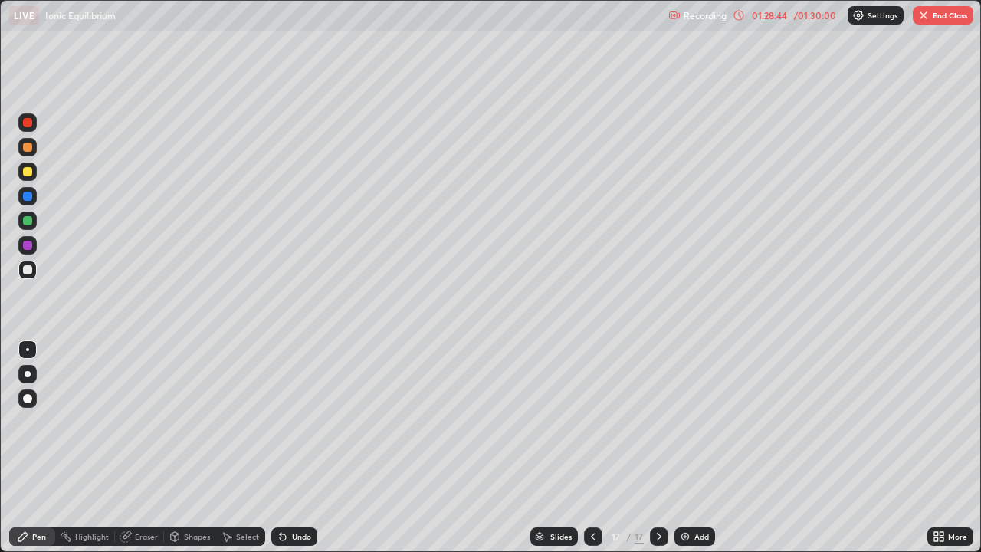
click at [948, 16] on button "End Class" at bounding box center [943, 15] width 61 height 18
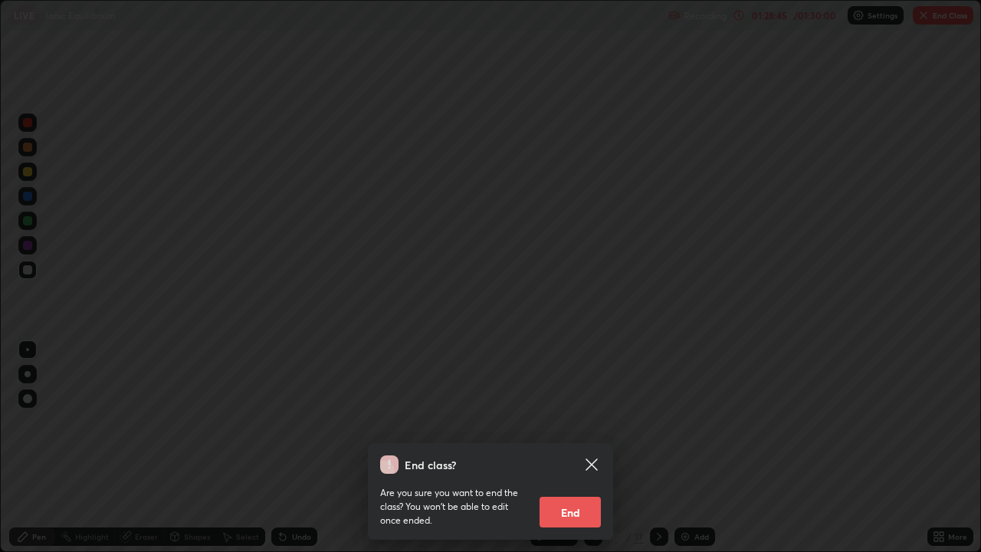
click at [572, 448] on button "End" at bounding box center [569, 512] width 61 height 31
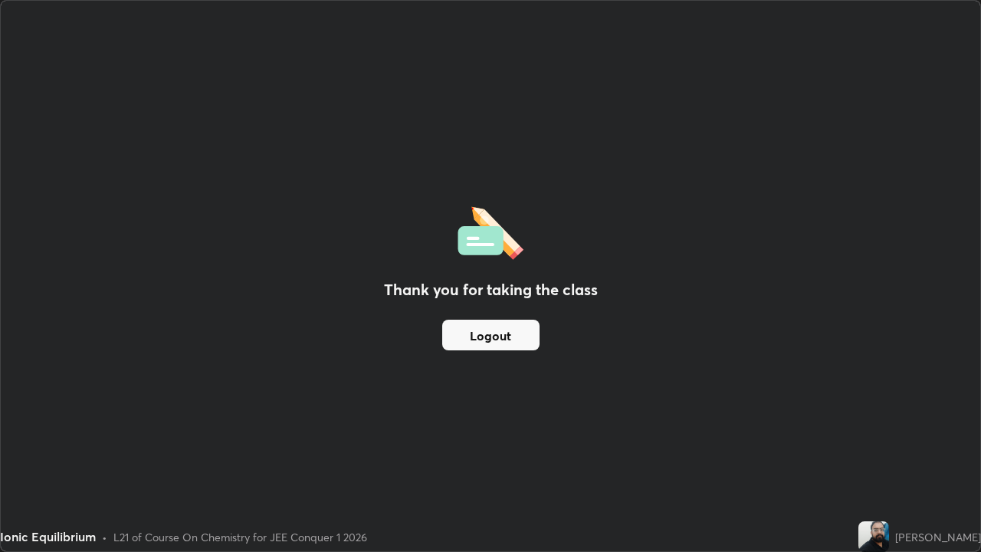
click at [500, 334] on button "Logout" at bounding box center [490, 335] width 97 height 31
